Goal: Information Seeking & Learning: Learn about a topic

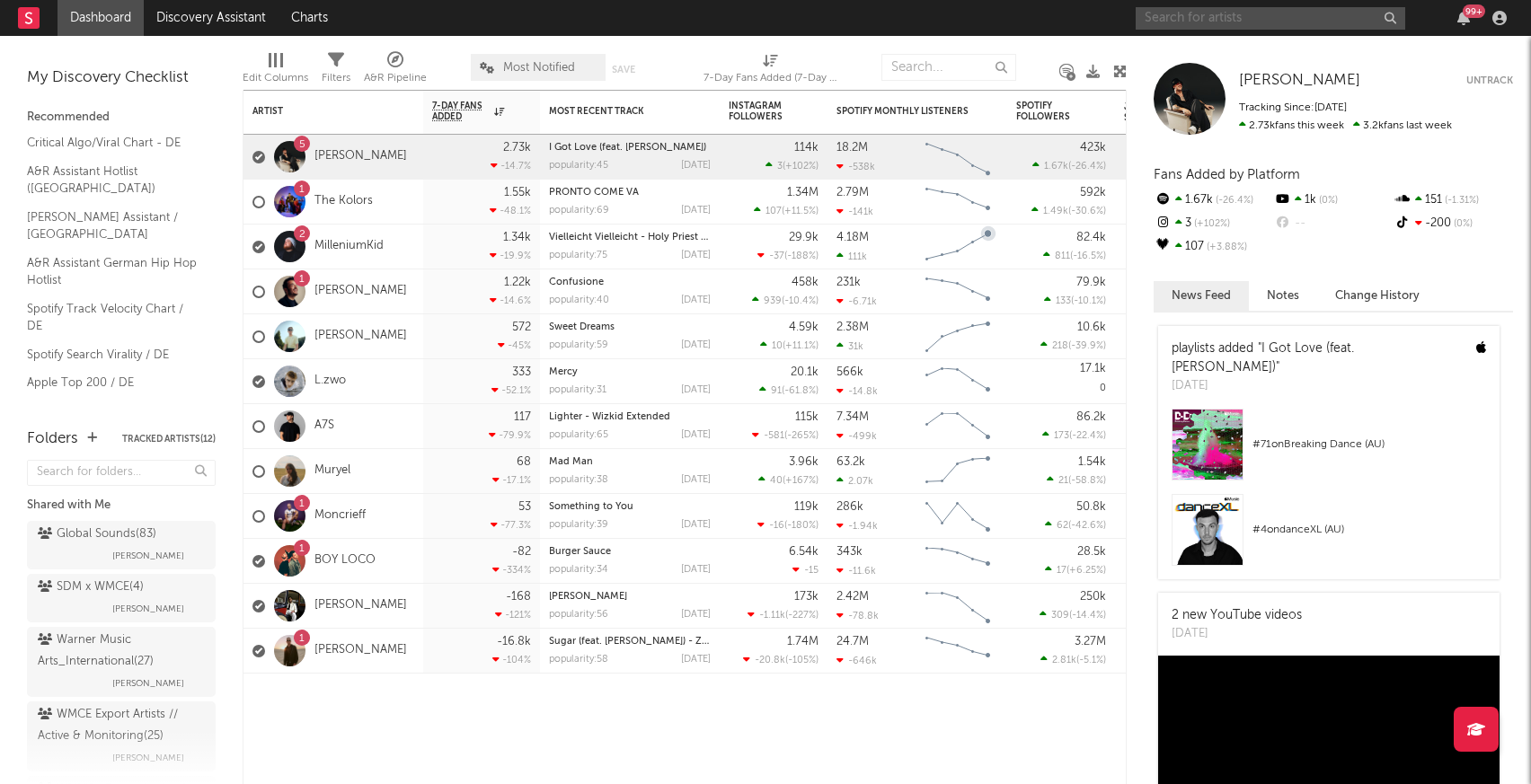
click at [1166, 15] on input "text" at bounding box center [1270, 17] width 270 height 22
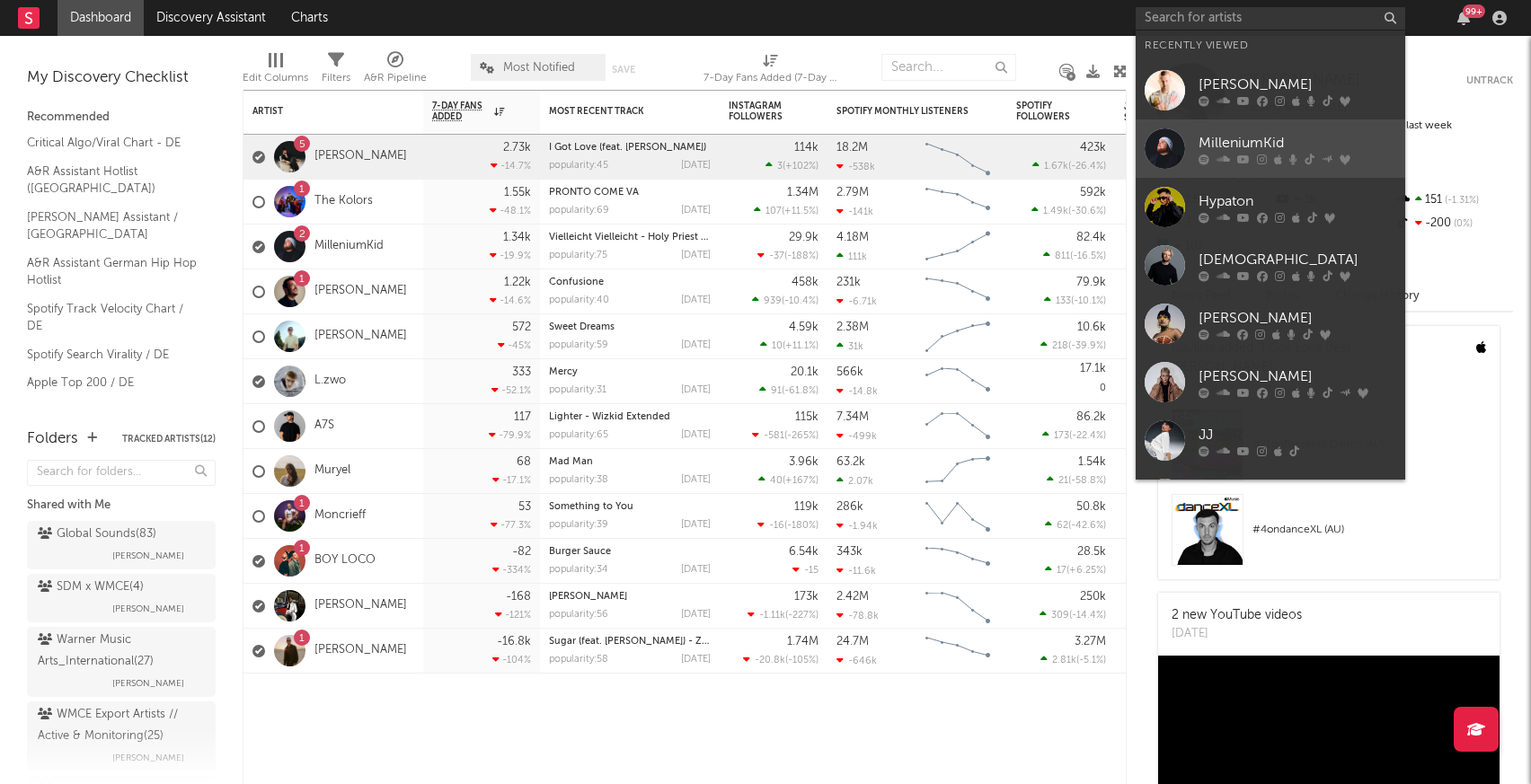
click at [1163, 160] on div at bounding box center [1165, 149] width 41 height 41
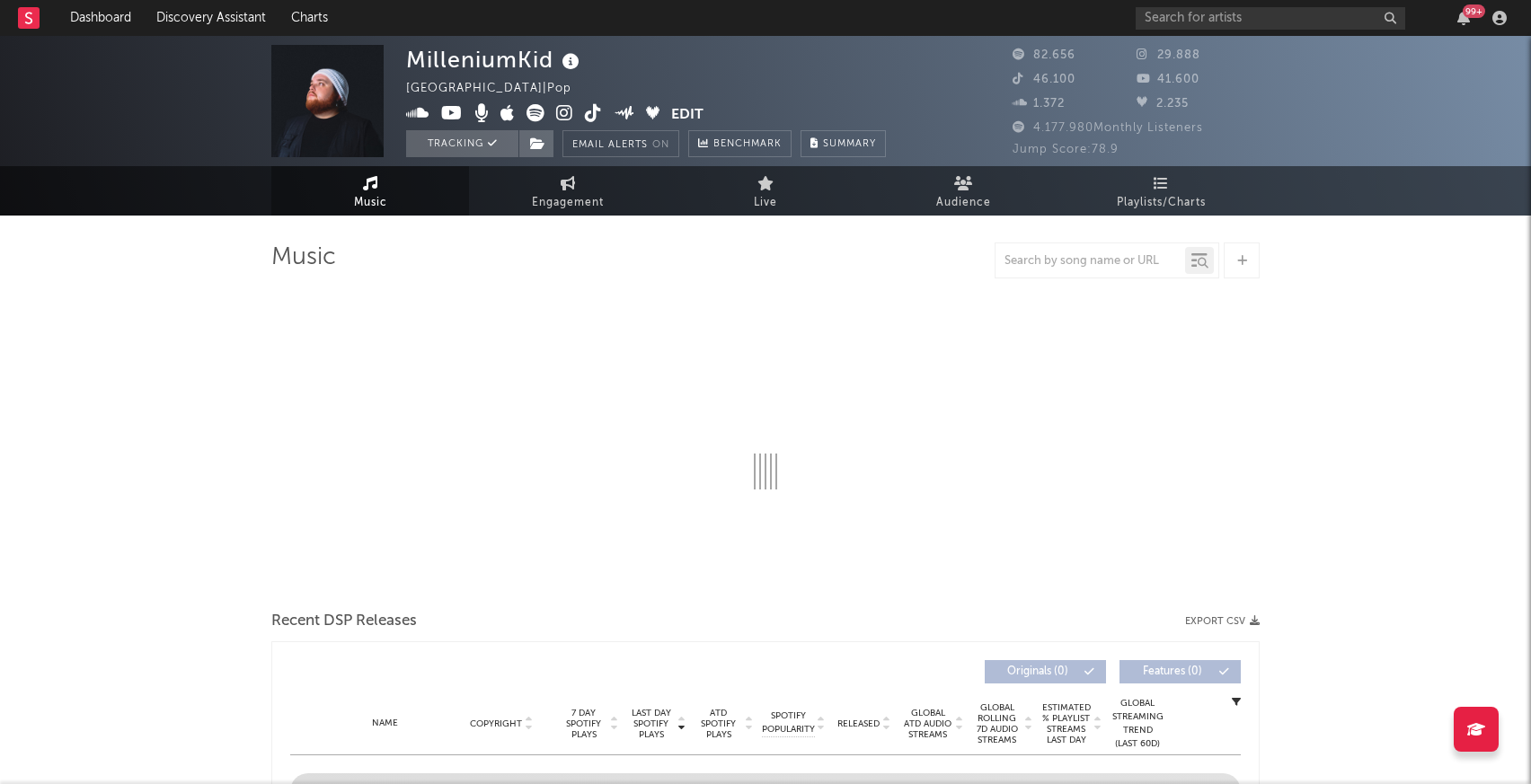
select select "6m"
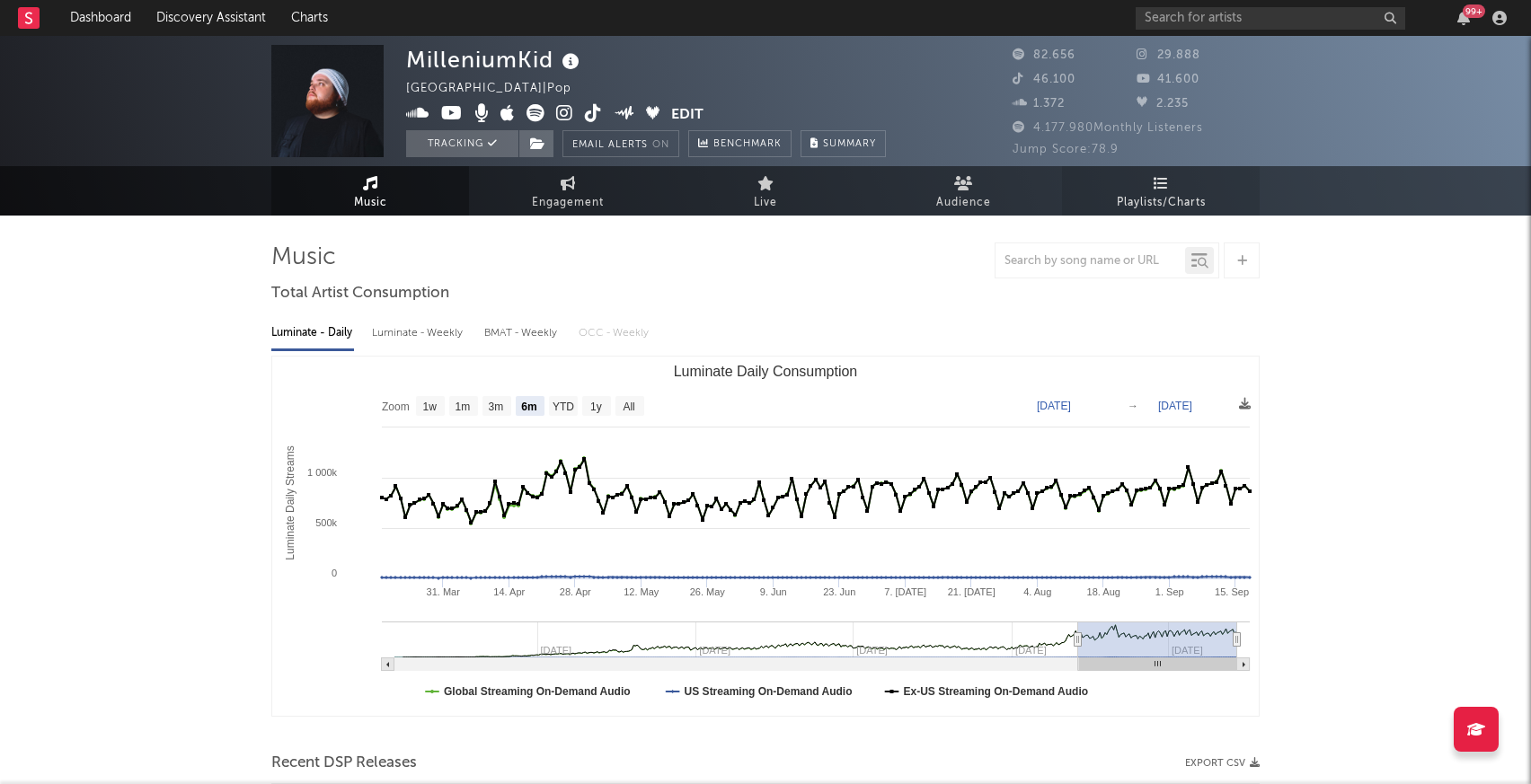
click at [1156, 178] on icon at bounding box center [1162, 183] width 15 height 15
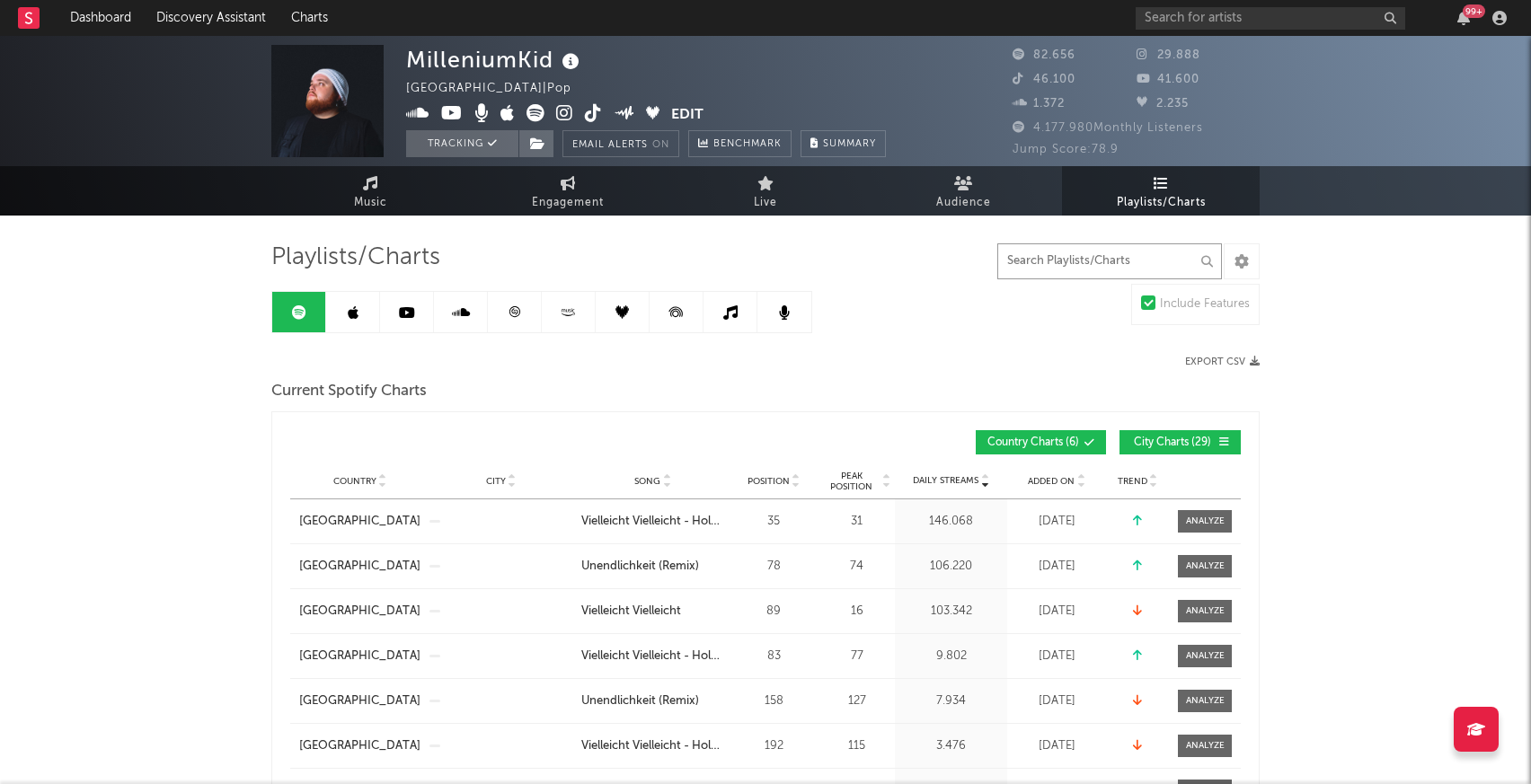
click at [1040, 270] on input "text" at bounding box center [1109, 261] width 224 height 36
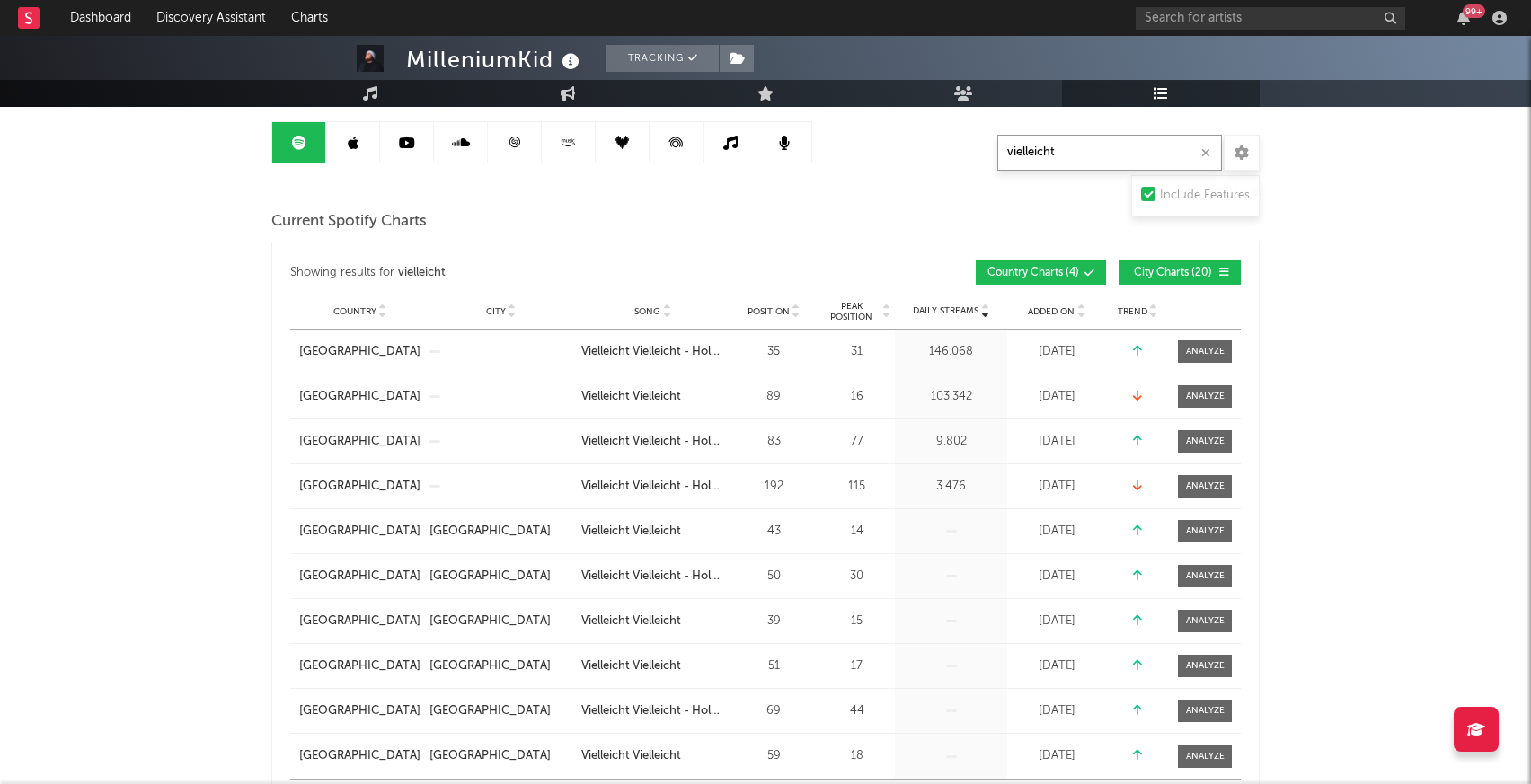
scroll to position [166, 0]
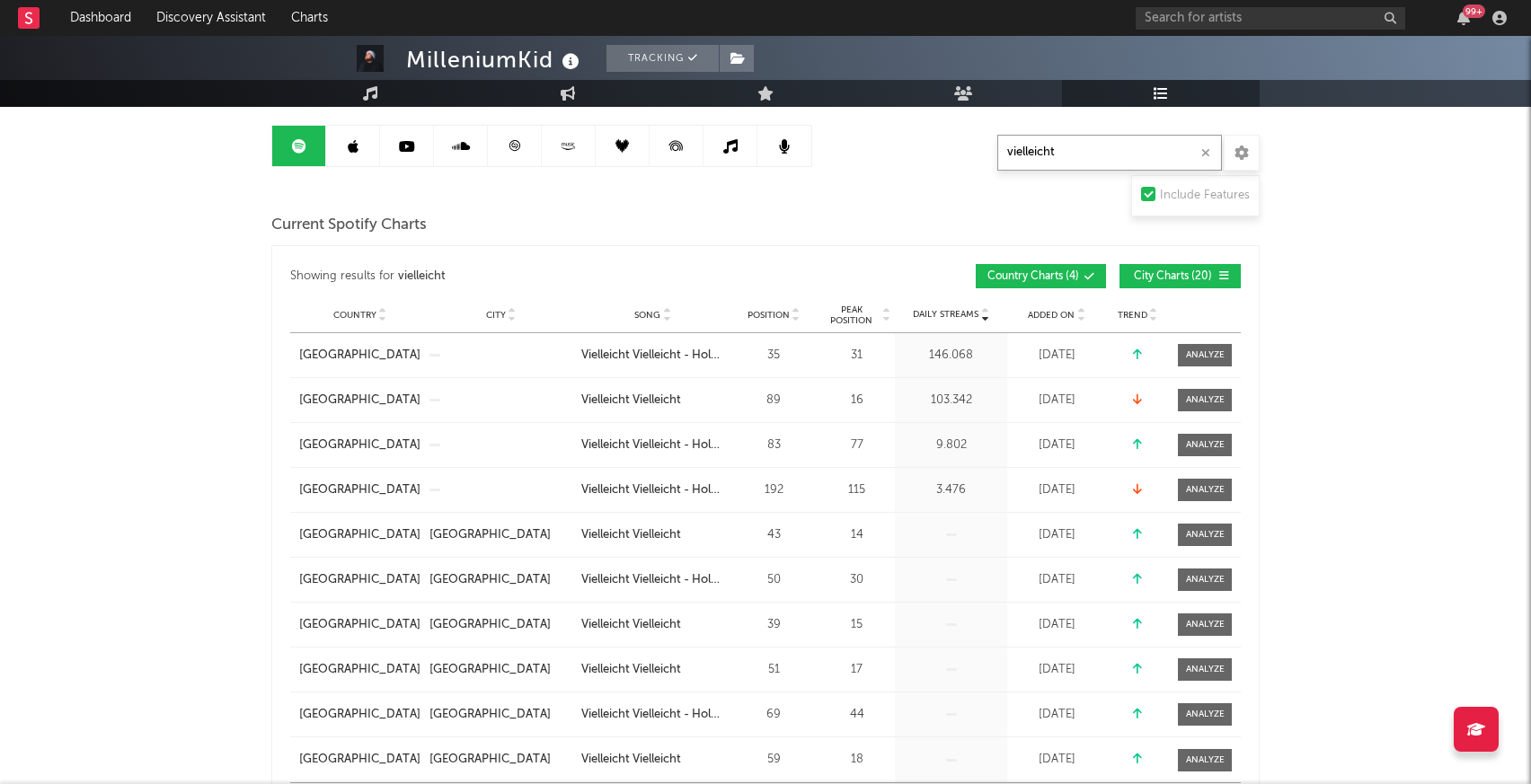
type input "vielleicht"
click at [1179, 279] on span "City Charts ( 20 )" at bounding box center [1172, 276] width 82 height 11
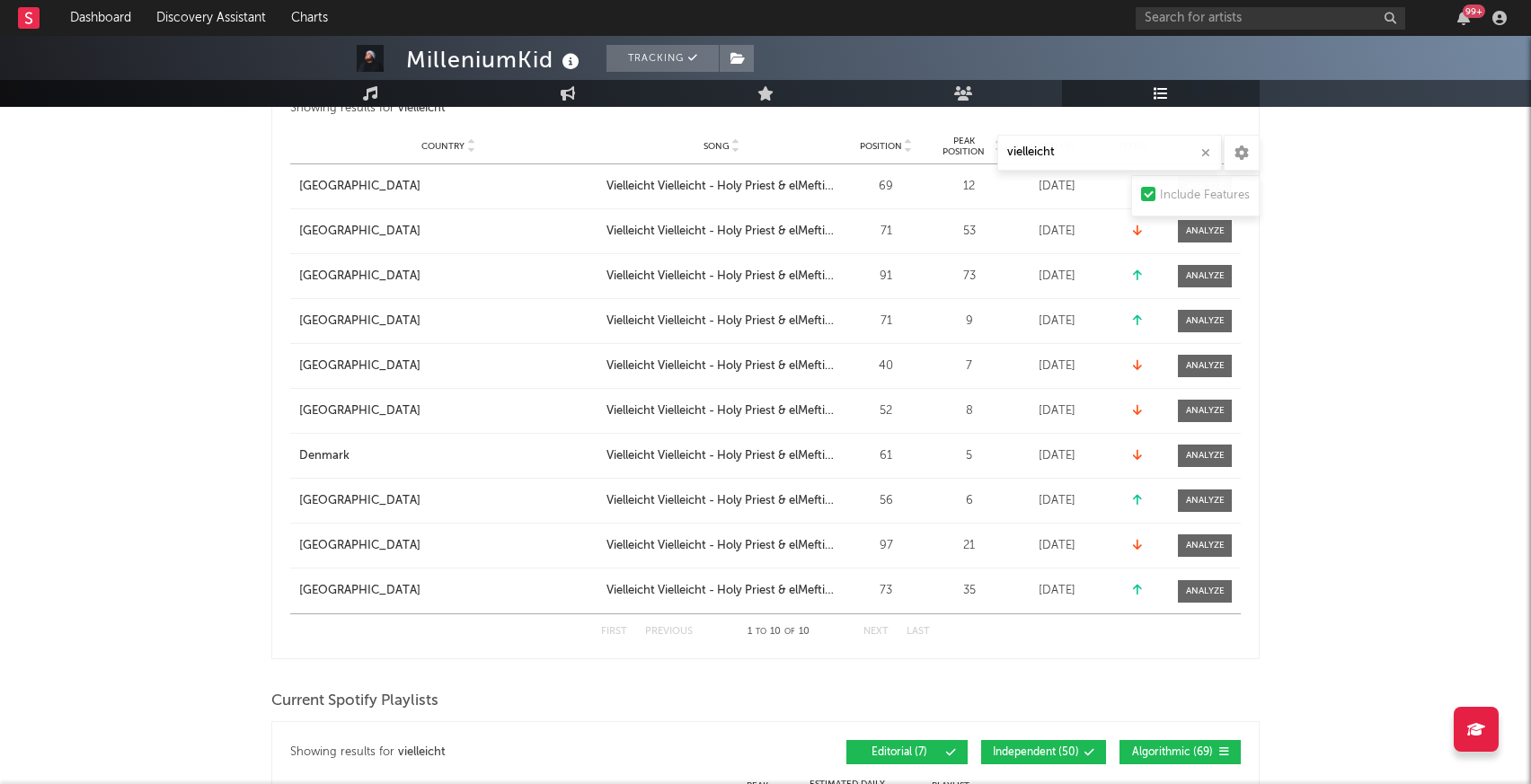
scroll to position [709, 0]
